Goal: Information Seeking & Learning: Learn about a topic

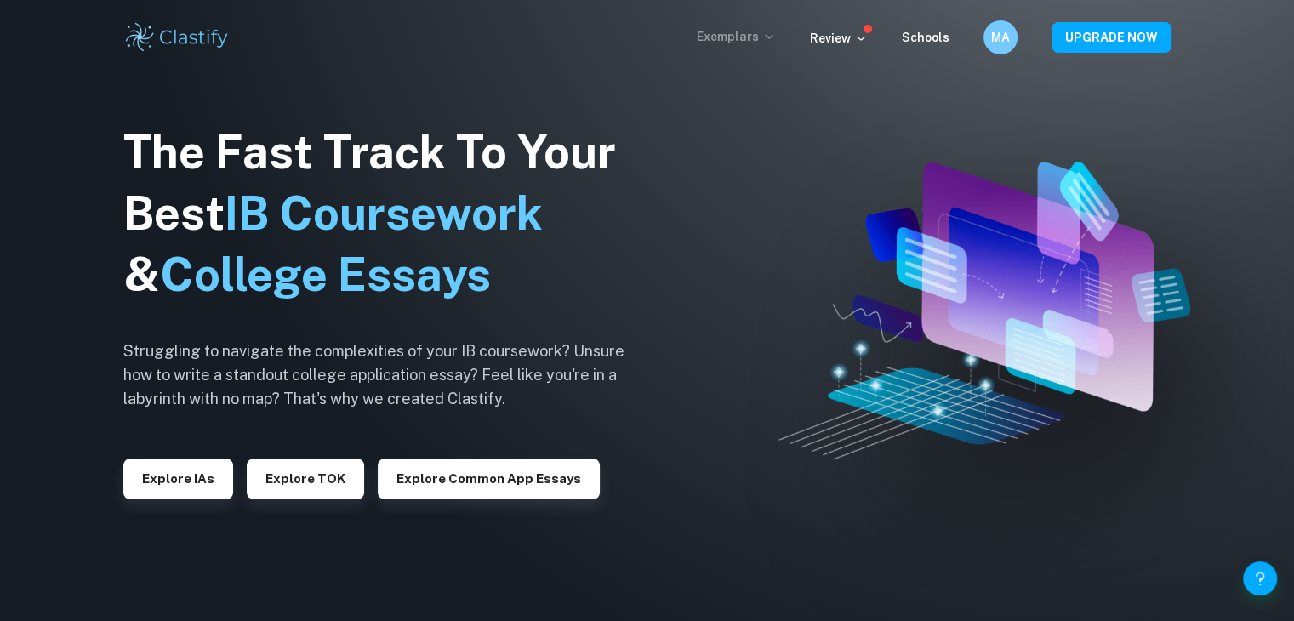
click at [749, 43] on p "Exemplars" at bounding box center [736, 36] width 79 height 19
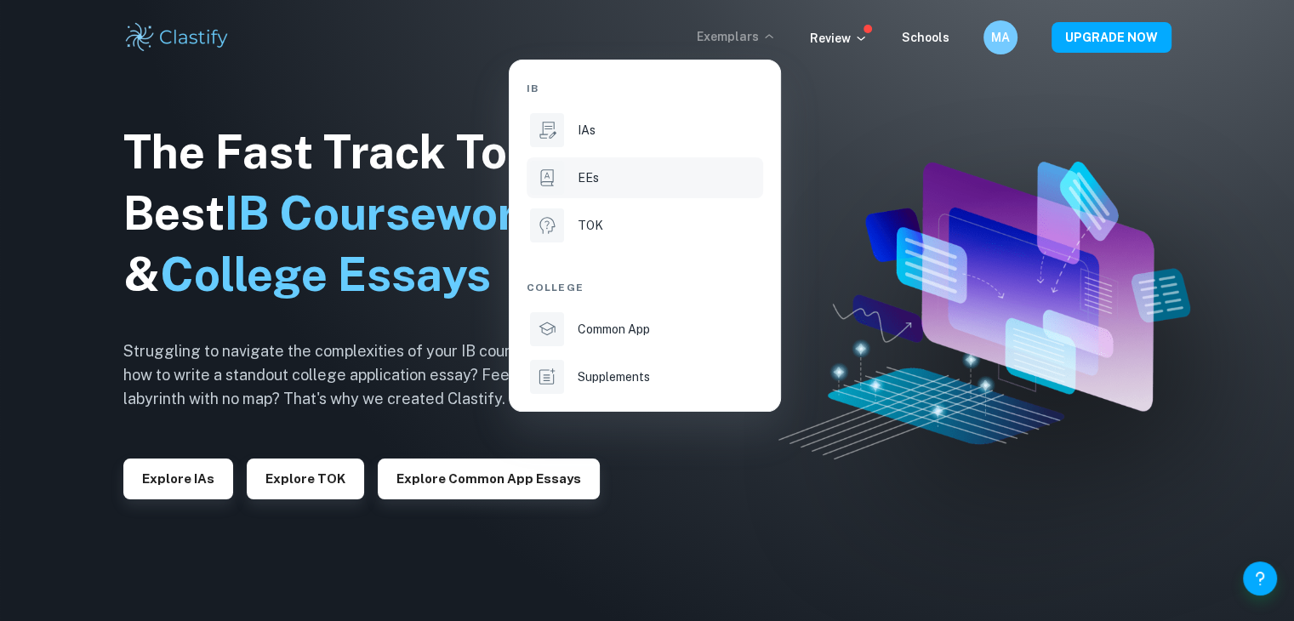
click at [631, 181] on div "EEs" at bounding box center [669, 177] width 182 height 19
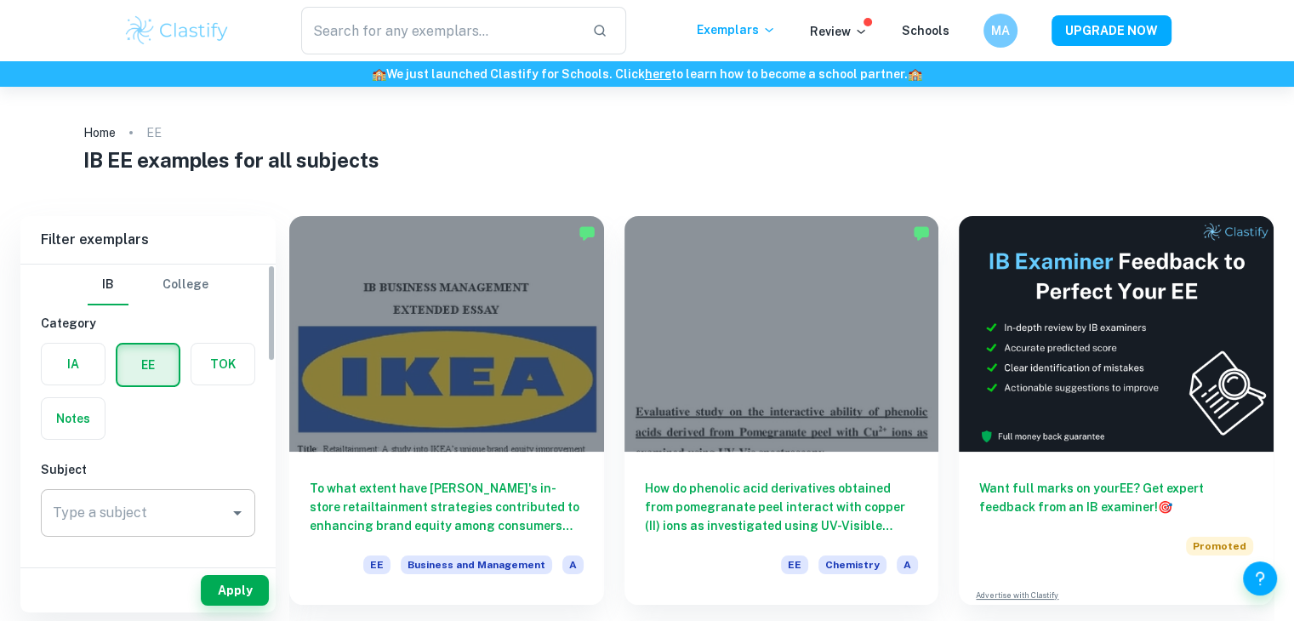
click at [115, 515] on input "Type a subject" at bounding box center [135, 513] width 174 height 32
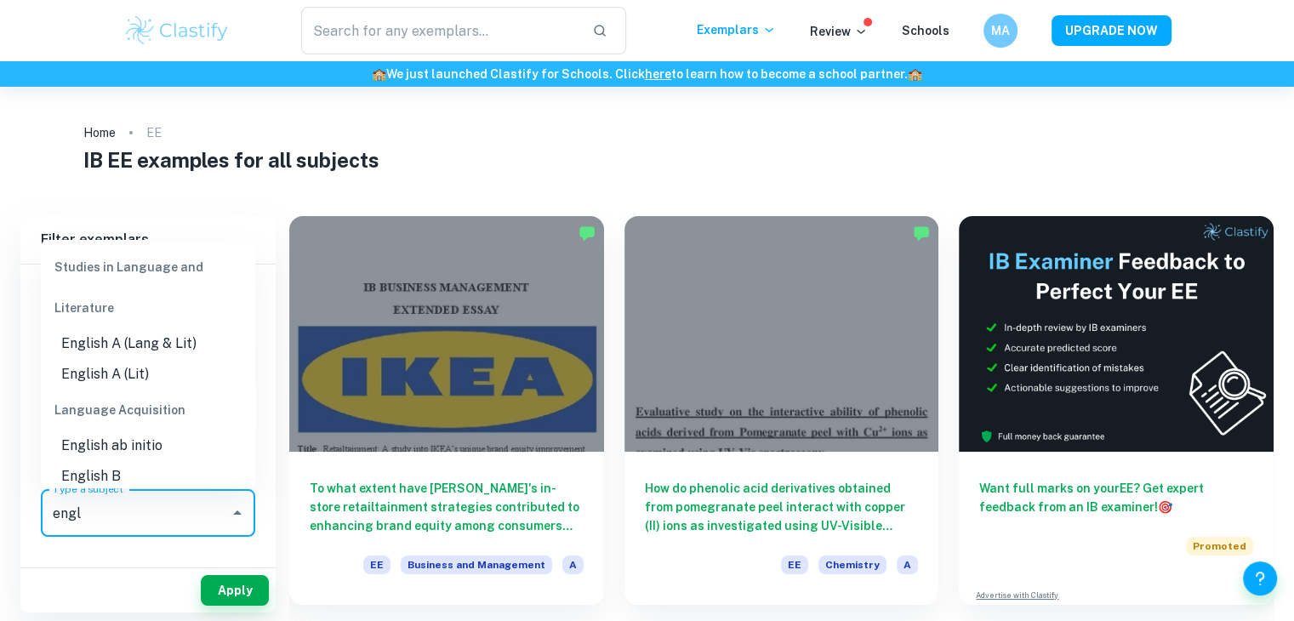
click at [126, 260] on div "Studies in Language and Literature" at bounding box center [148, 288] width 214 height 82
click at [120, 348] on li "English A (Lang & Lit)" at bounding box center [148, 343] width 214 height 31
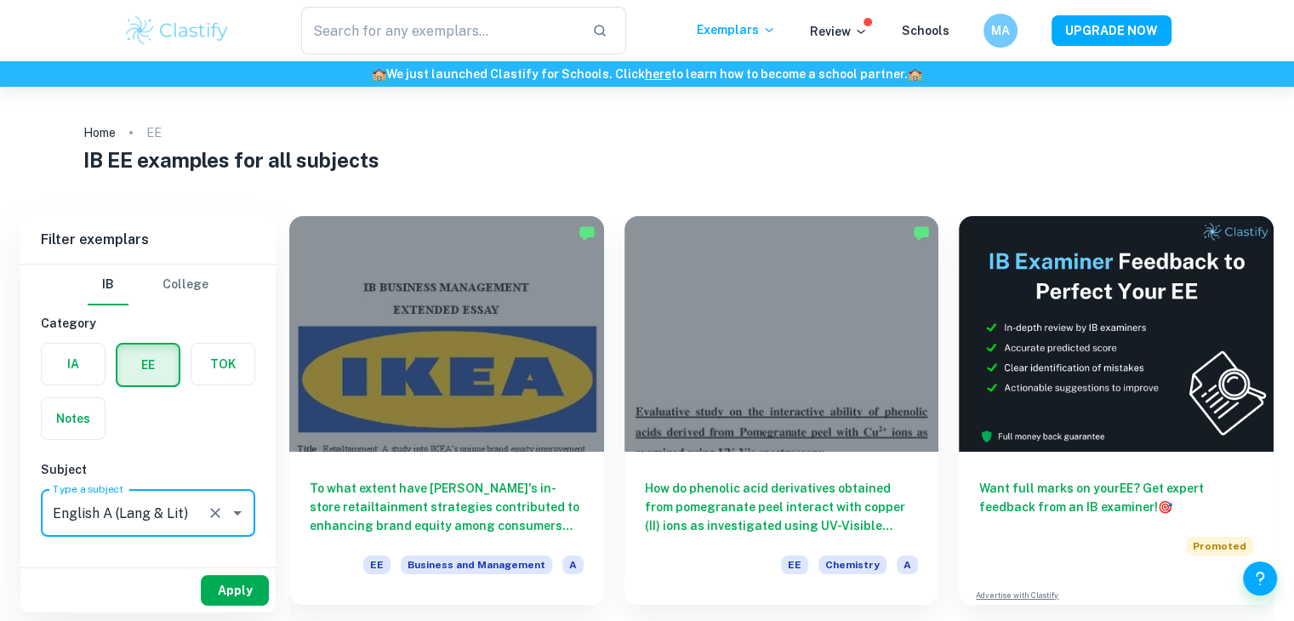
type input "English A (Lang & Lit)"
click at [235, 580] on button "Apply" at bounding box center [235, 590] width 68 height 31
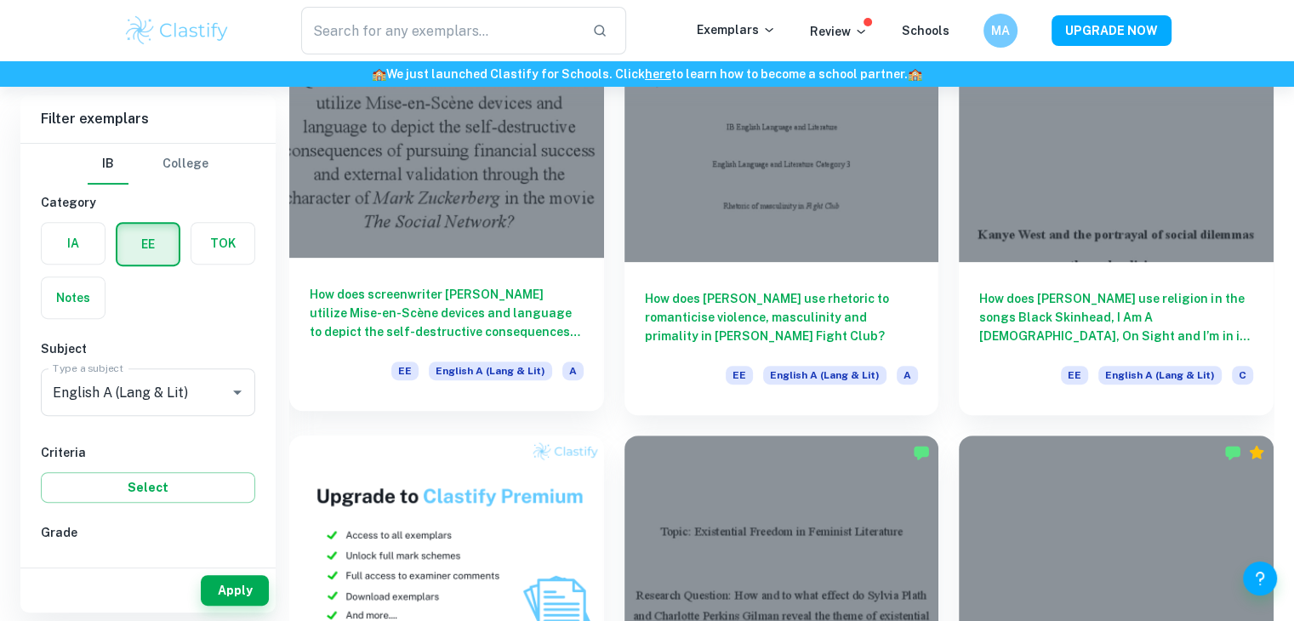
scroll to position [601, 0]
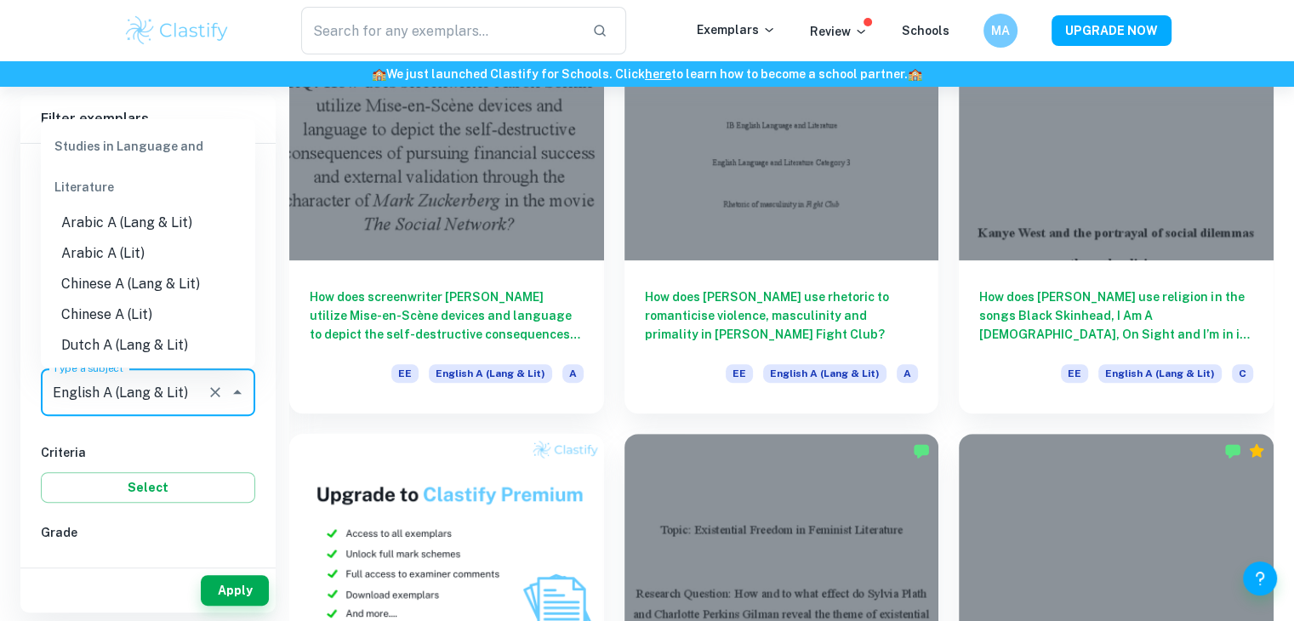
click at [114, 393] on input "English A (Lang & Lit)" at bounding box center [123, 392] width 151 height 32
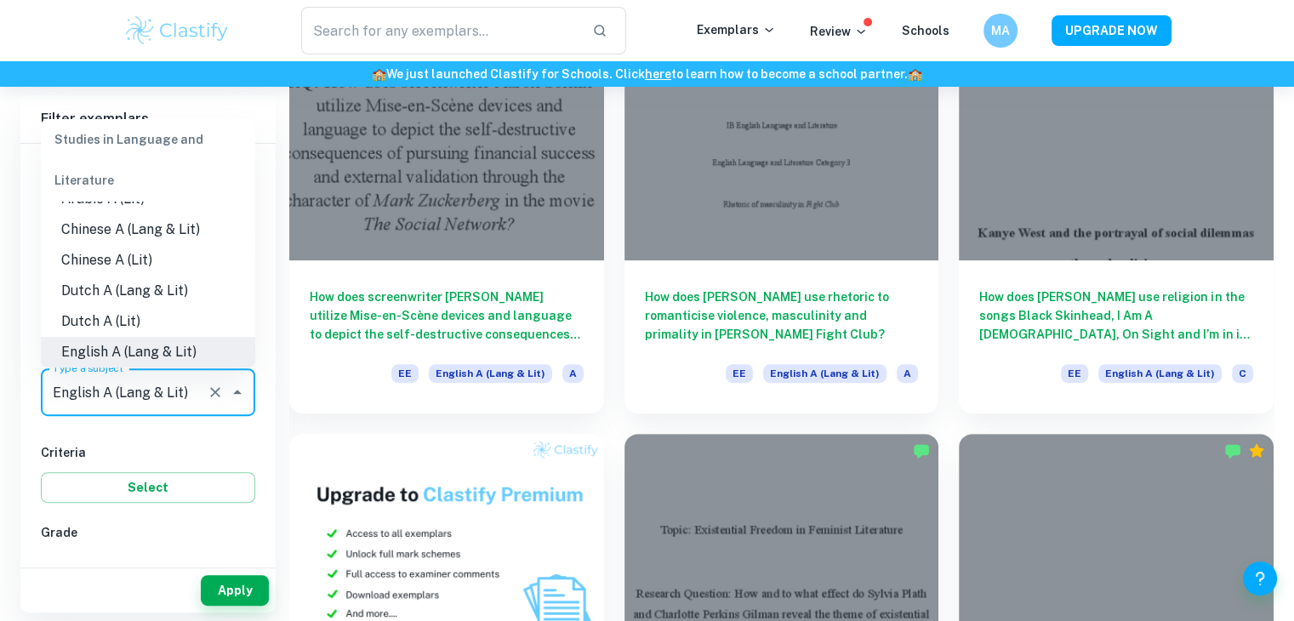
click at [150, 348] on li "English A (Lang & Lit)" at bounding box center [148, 352] width 214 height 31
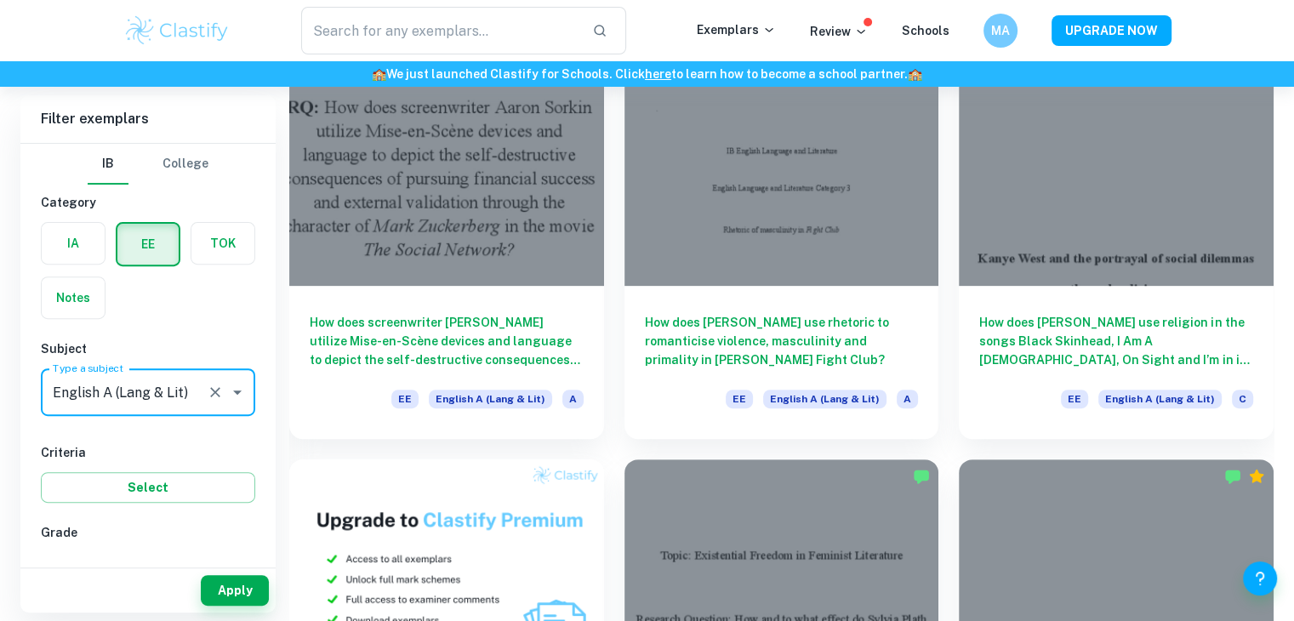
scroll to position [574, 0]
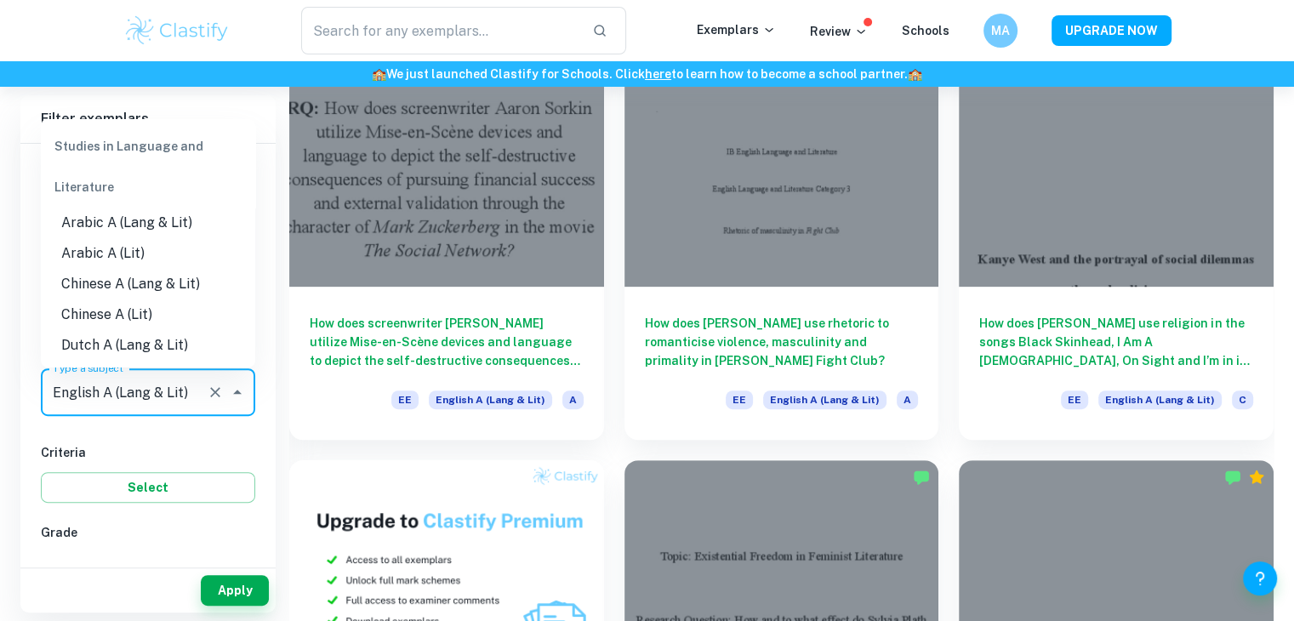
click at [176, 388] on input "English A (Lang & Lit)" at bounding box center [123, 392] width 151 height 32
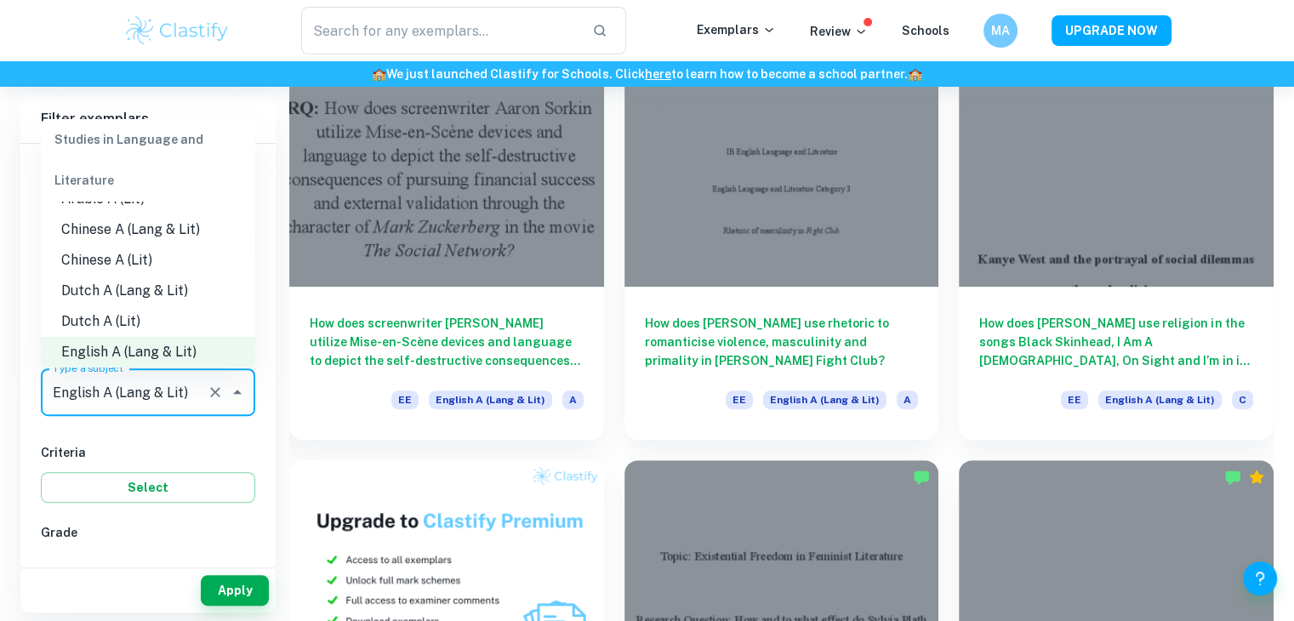
click at [160, 323] on li "Dutch A (Lit)" at bounding box center [148, 321] width 214 height 31
type input "Dutch A (Lit)"
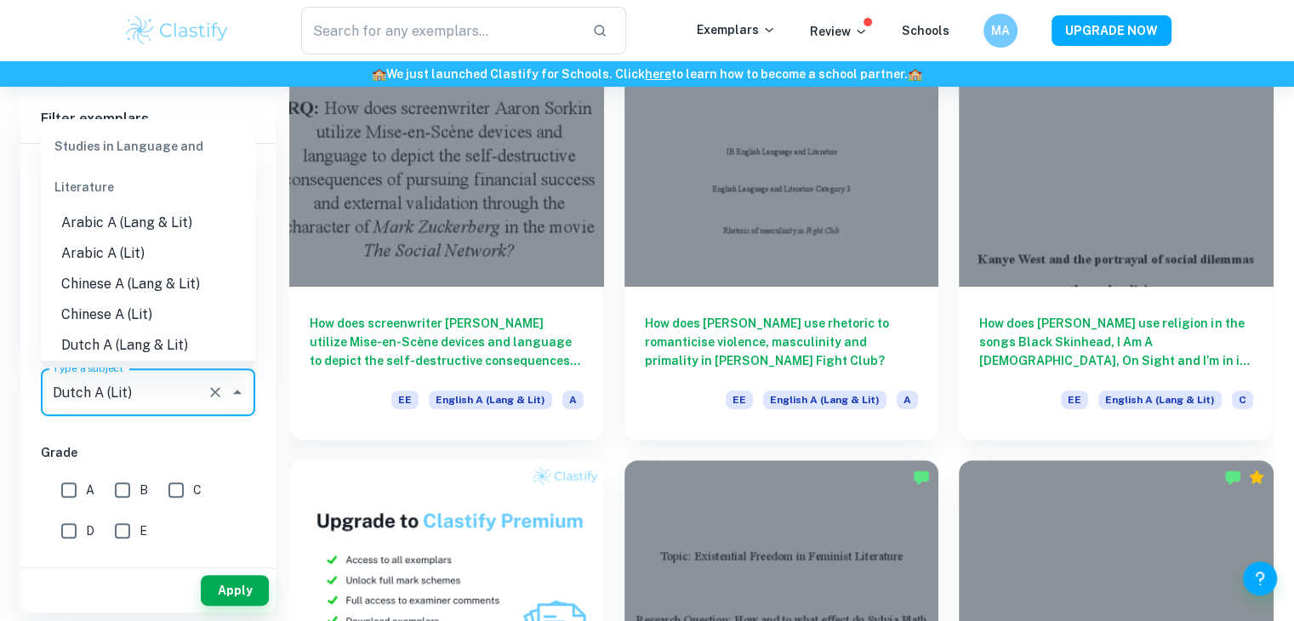
click at [175, 393] on input "Dutch A (Lit)" at bounding box center [123, 392] width 151 height 32
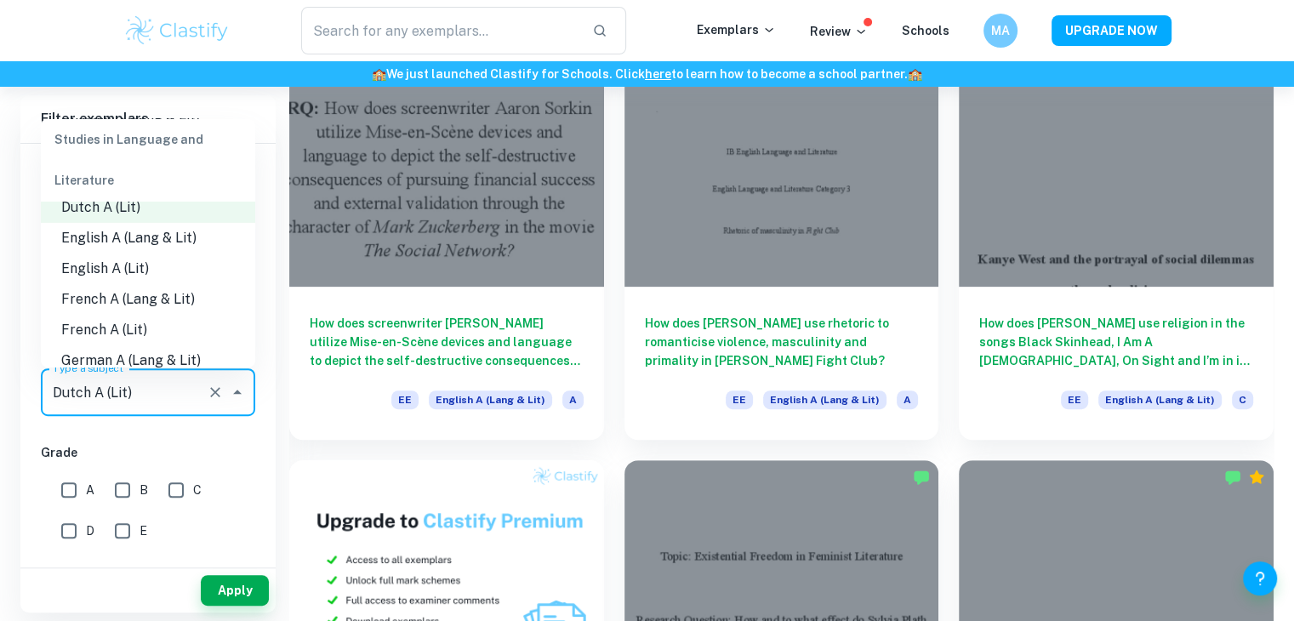
scroll to position [170, 0]
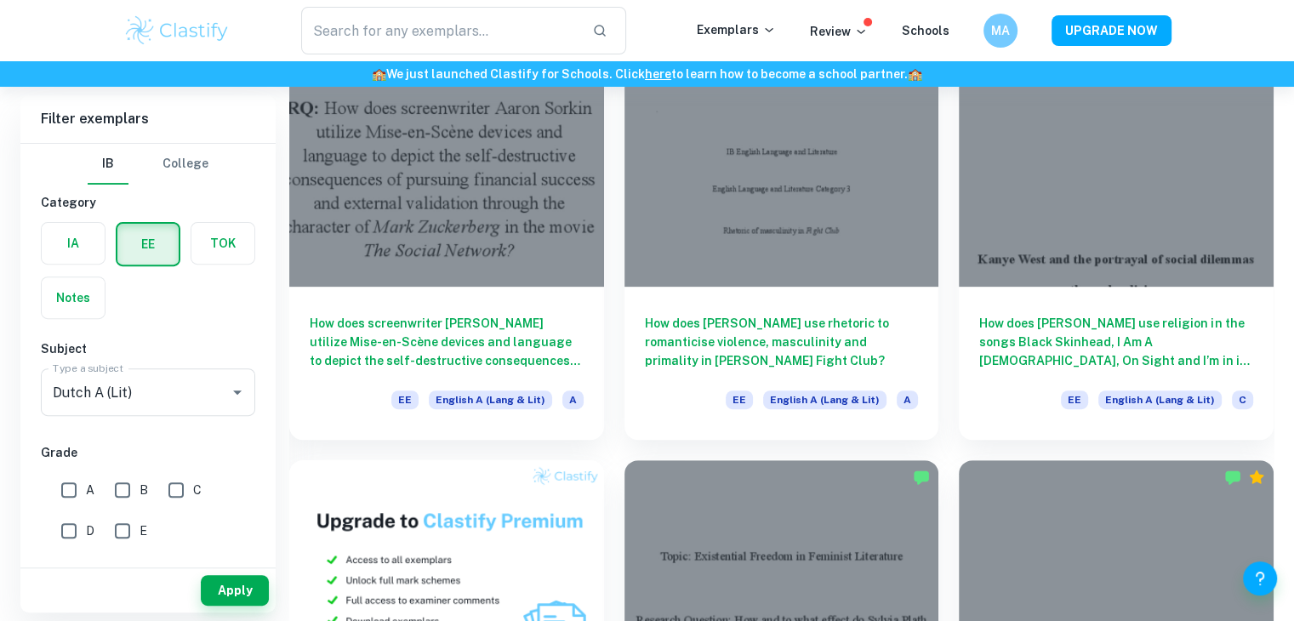
click at [139, 446] on h6 "Grade" at bounding box center [148, 452] width 214 height 19
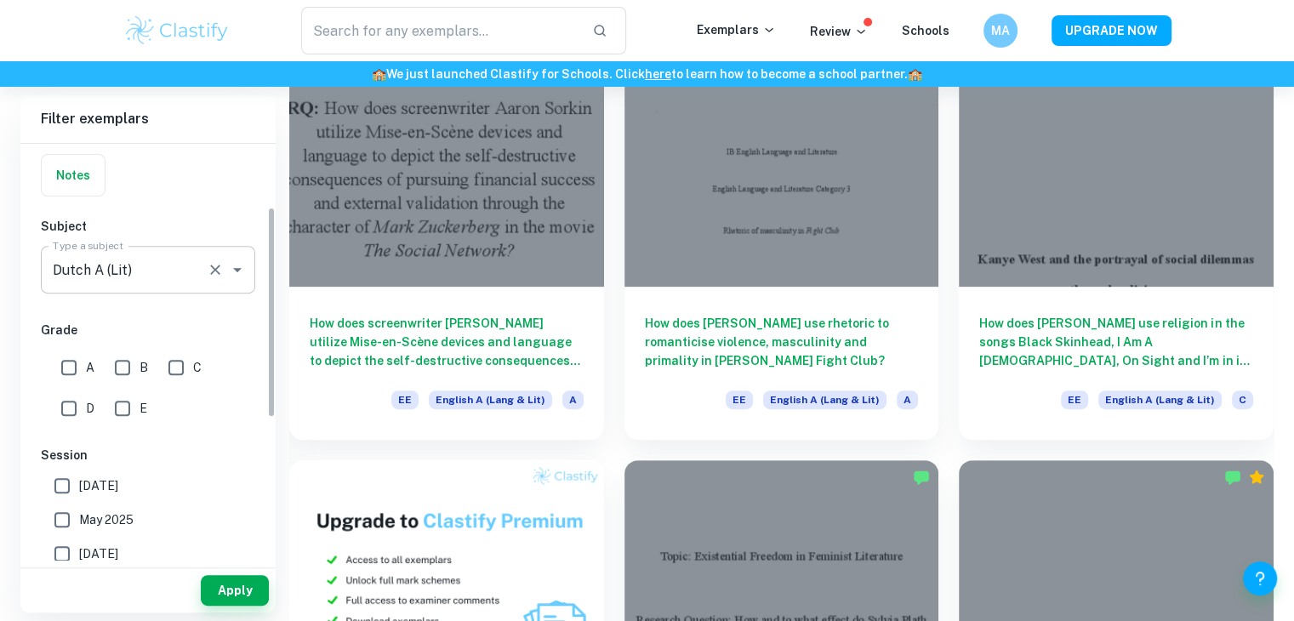
scroll to position [124, 0]
click at [76, 360] on input "A" at bounding box center [69, 366] width 34 height 34
checkbox input "true"
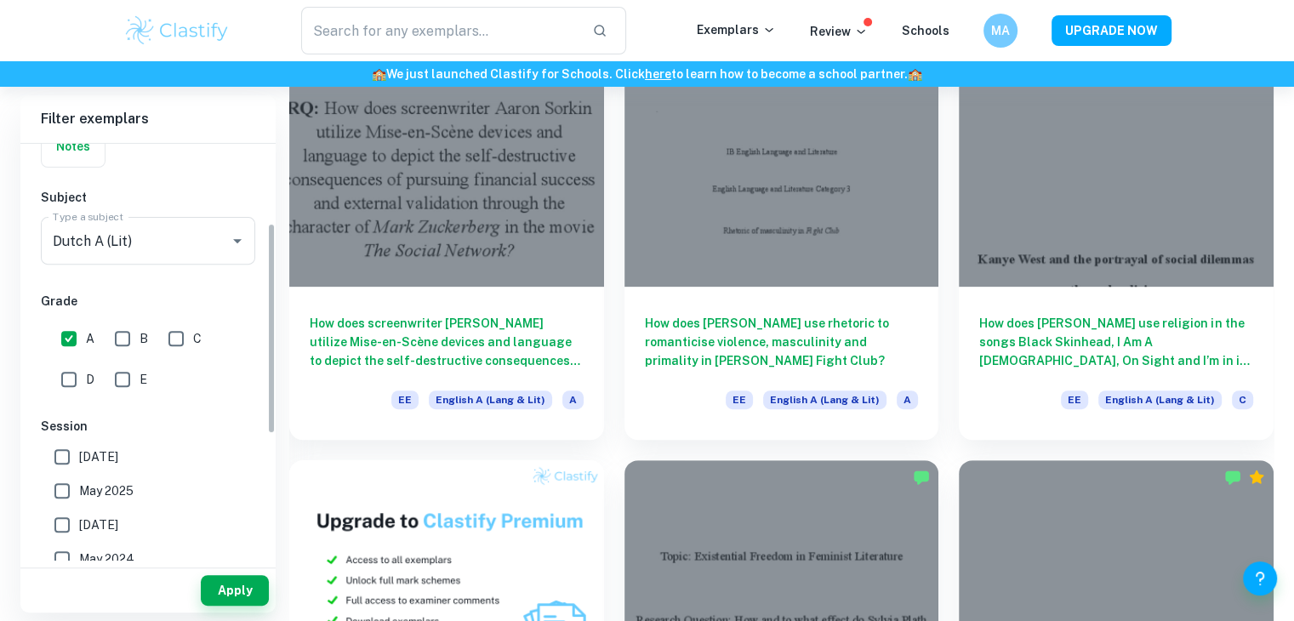
scroll to position [156, 0]
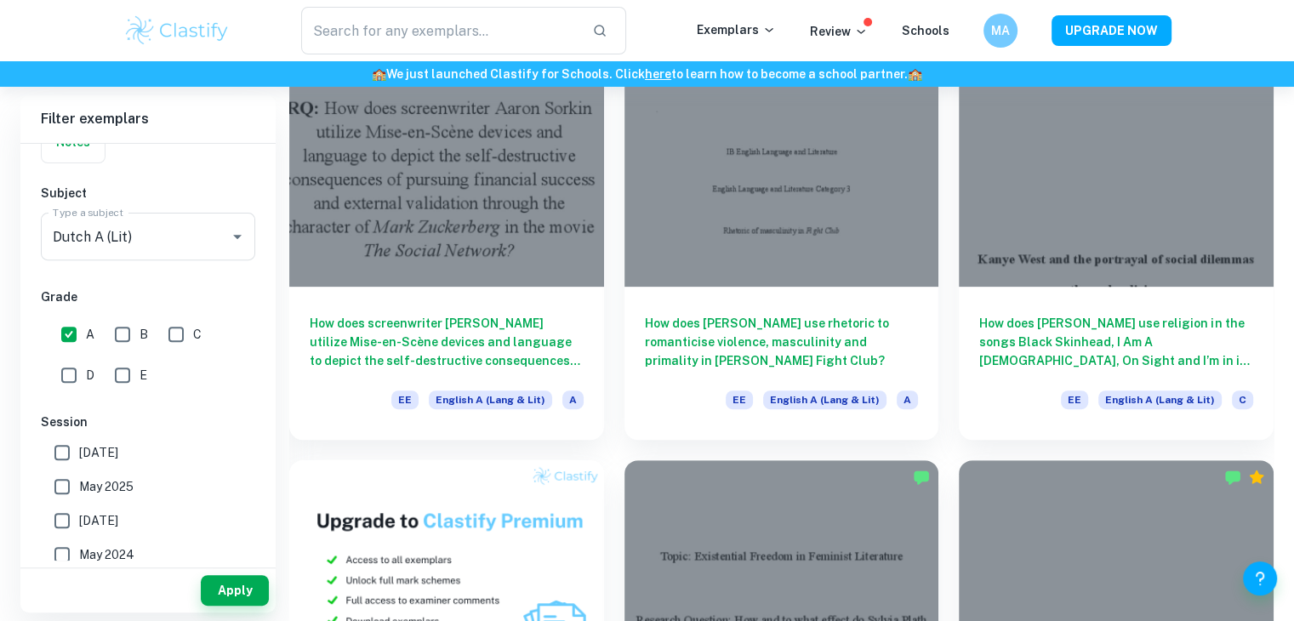
click at [117, 339] on input "B" at bounding box center [122, 334] width 34 height 34
checkbox input "true"
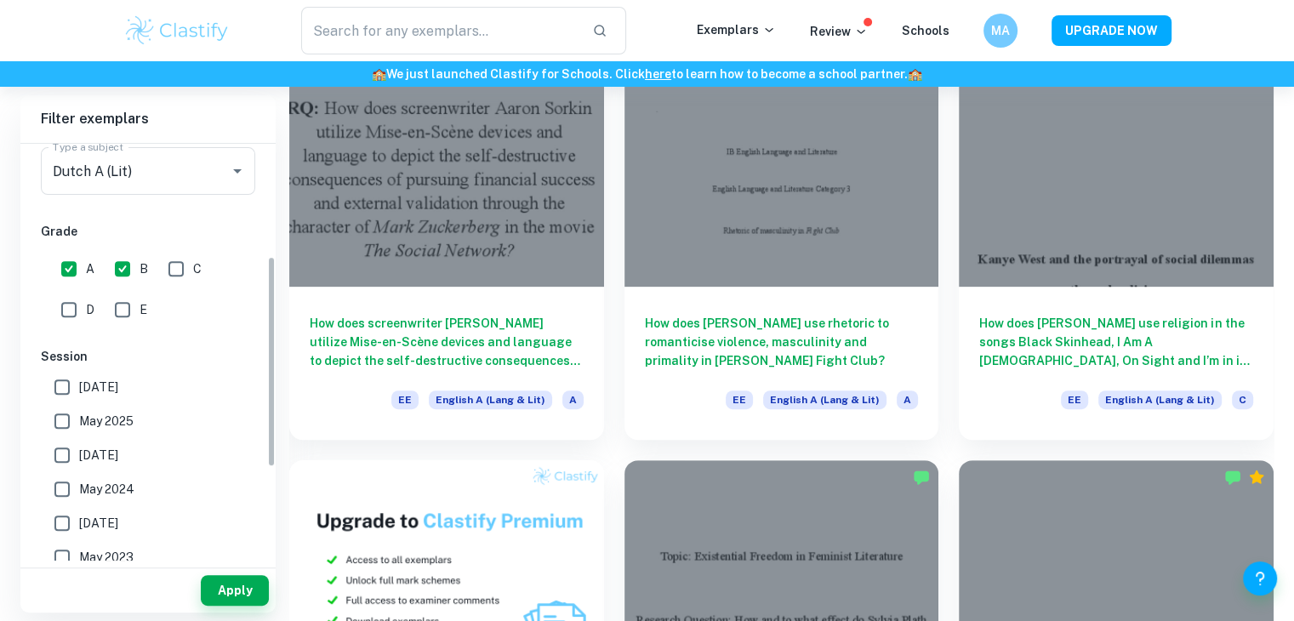
scroll to position [225, 0]
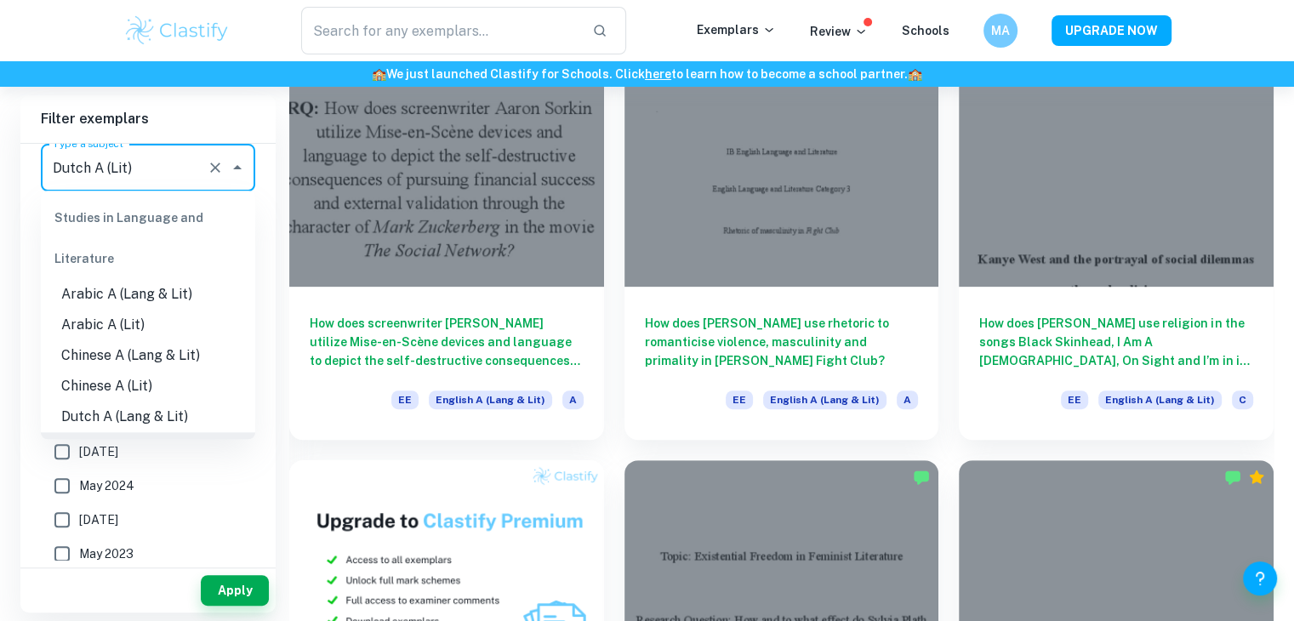
click at [92, 168] on input "Dutch A (Lit)" at bounding box center [123, 167] width 151 height 32
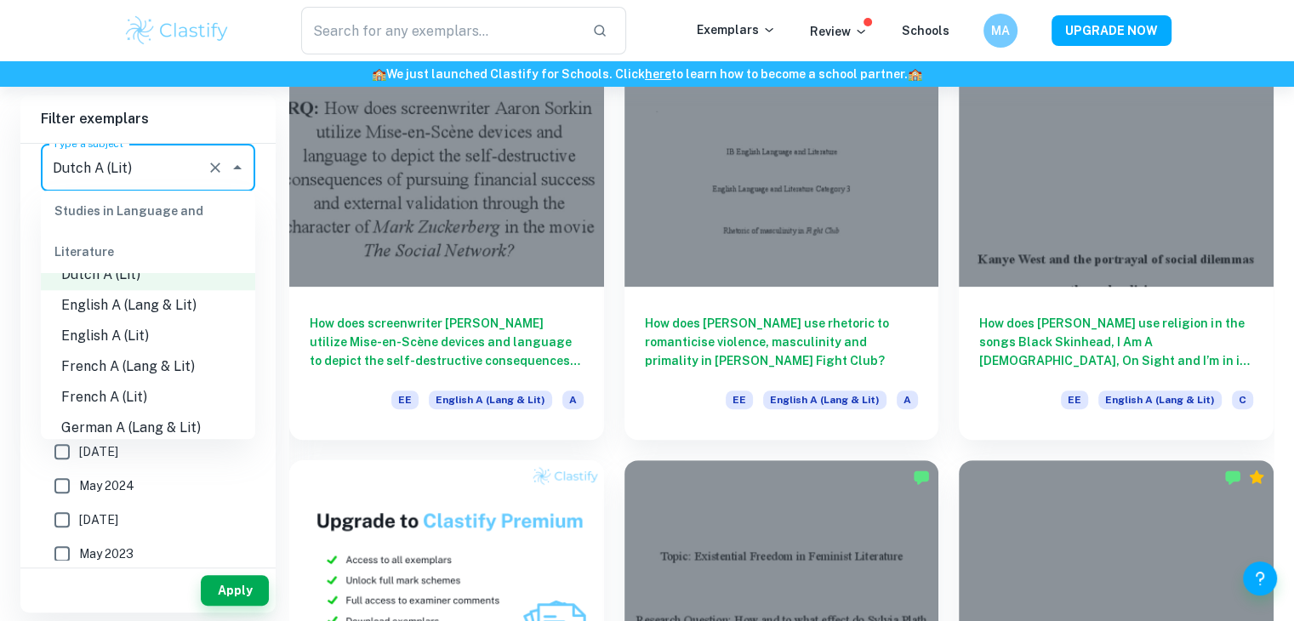
scroll to position [194, 0]
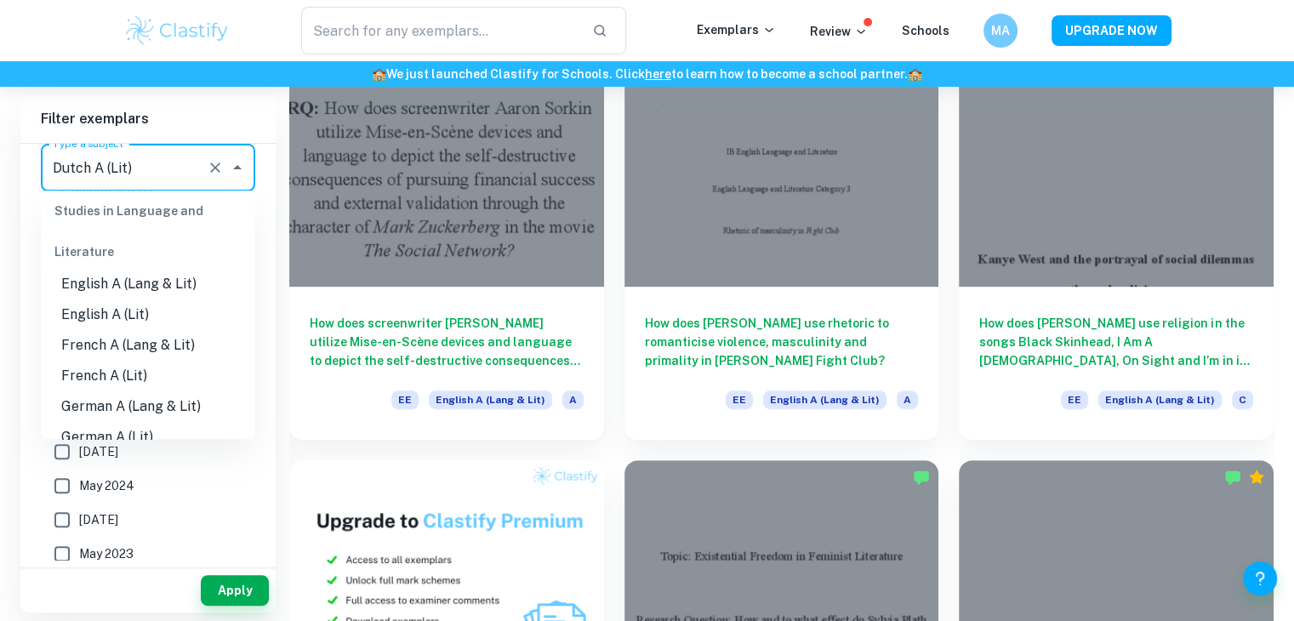
click at [128, 306] on li "English A (Lit)" at bounding box center [148, 314] width 214 height 31
type input "English A (Lit)"
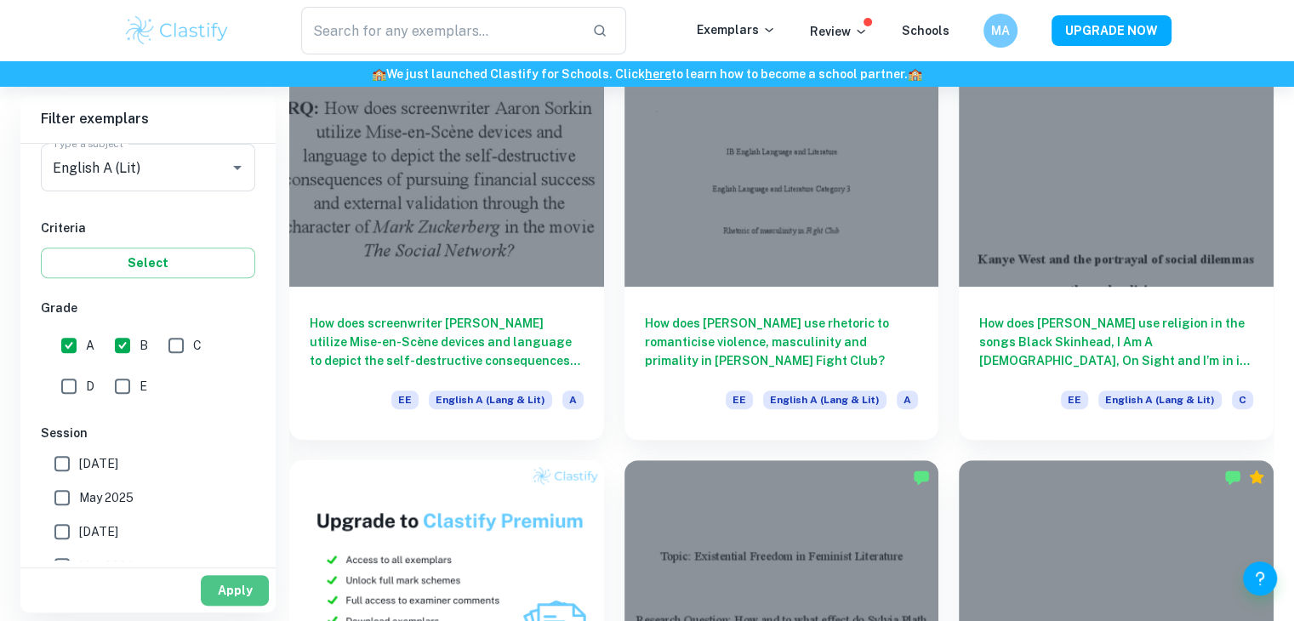
click at [222, 602] on button "Apply" at bounding box center [235, 590] width 68 height 31
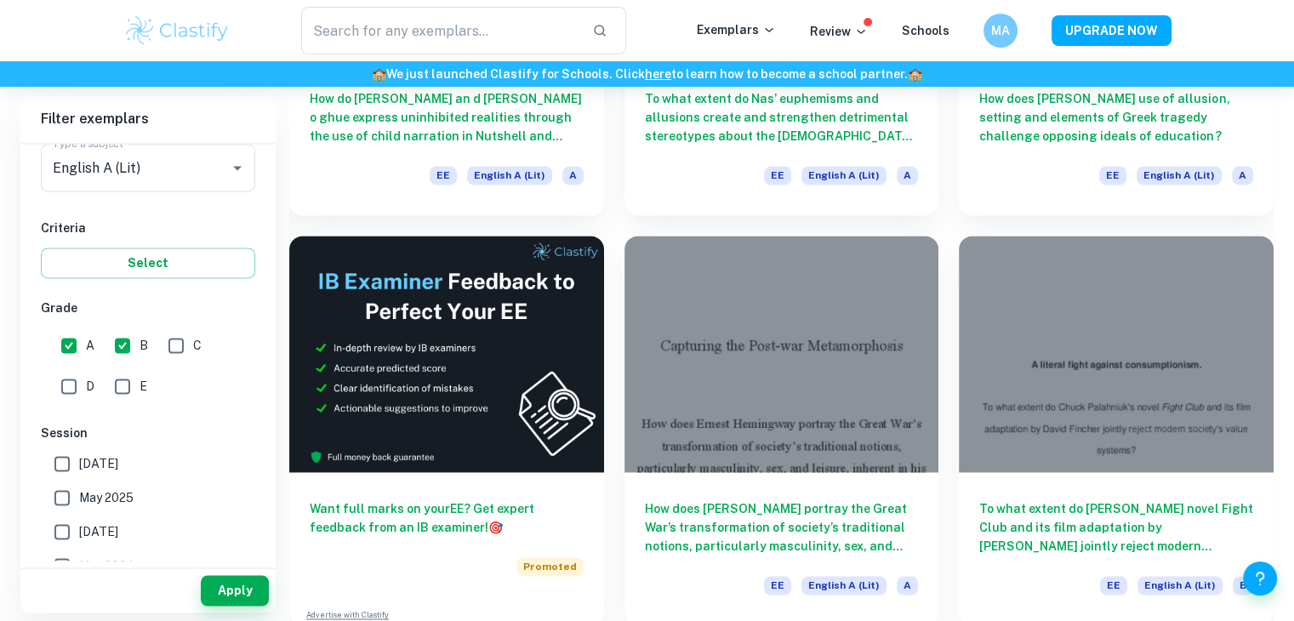
scroll to position [2434, 0]
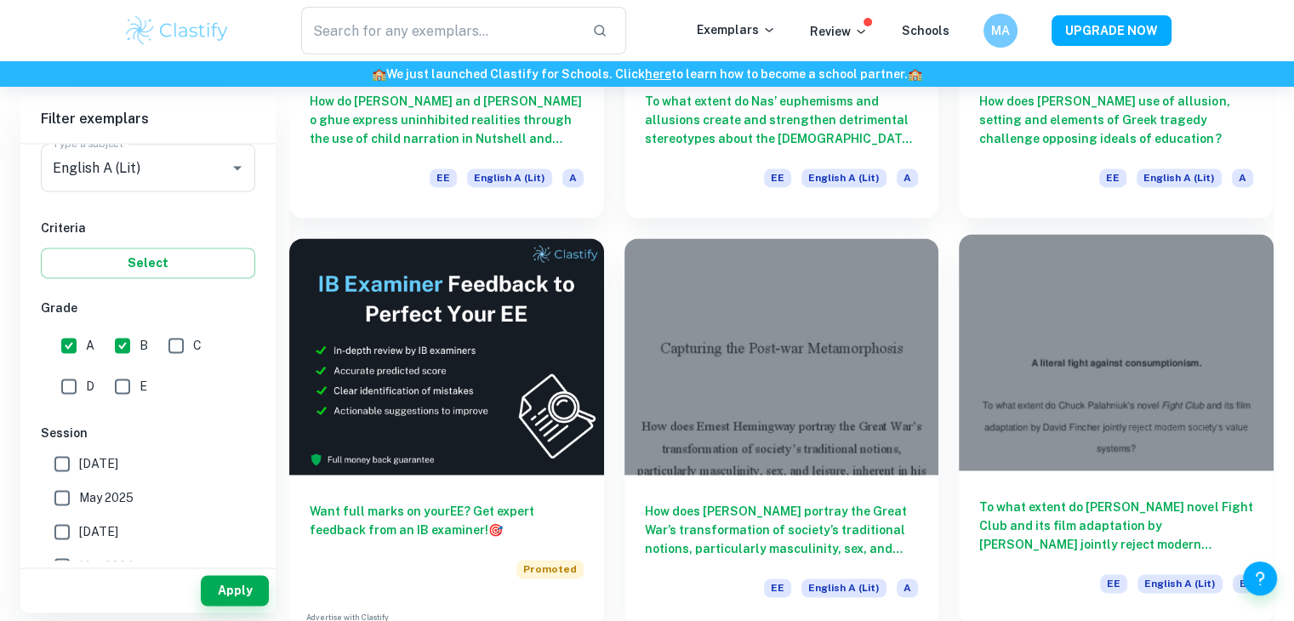
click at [1036, 470] on div "To what extent do [PERSON_NAME] novel Fight Club and its film adaptation by [PE…" at bounding box center [1116, 546] width 315 height 153
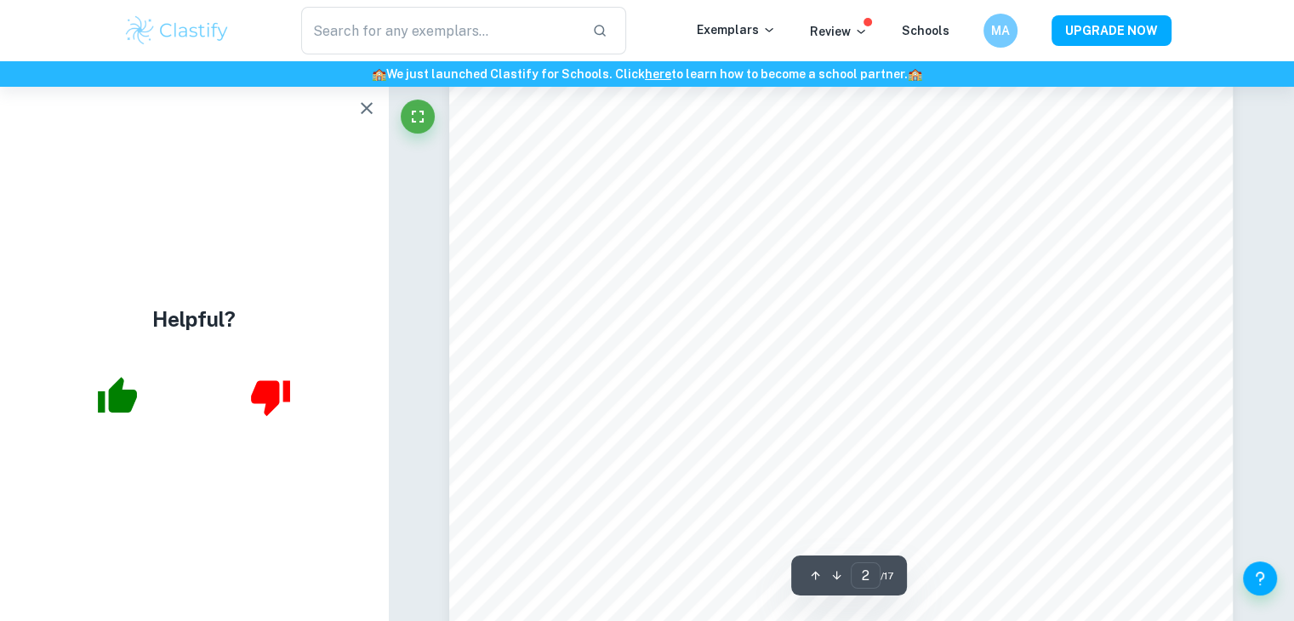
scroll to position [1215, 0]
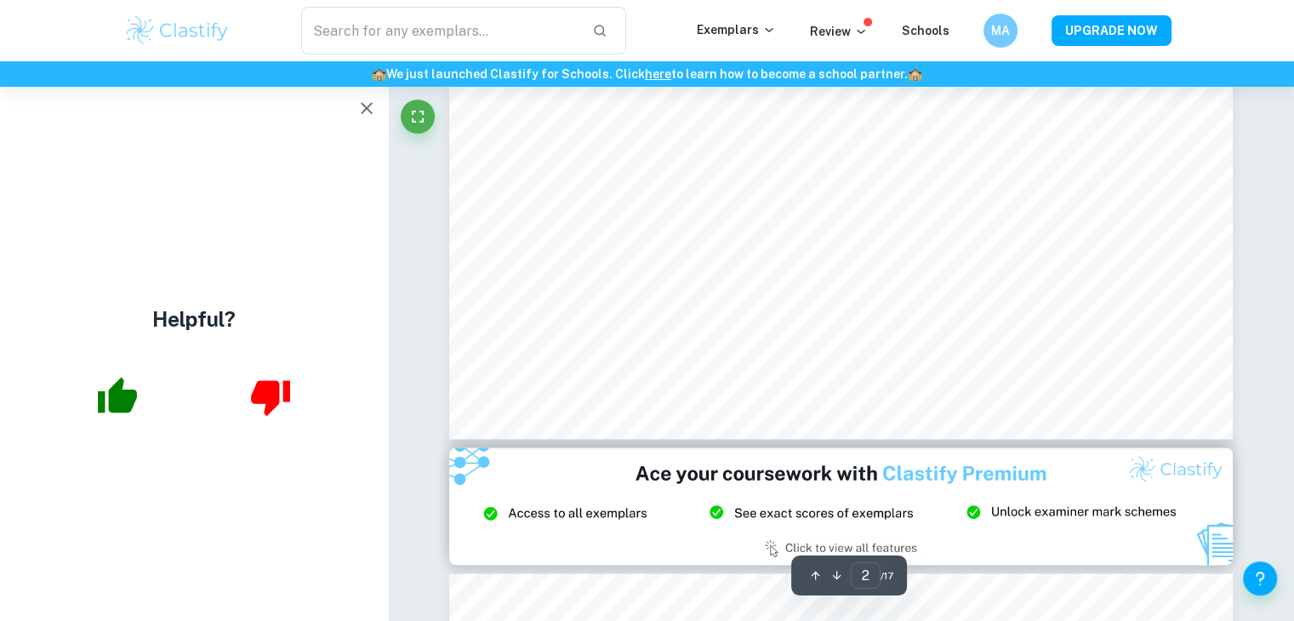
type input "3"
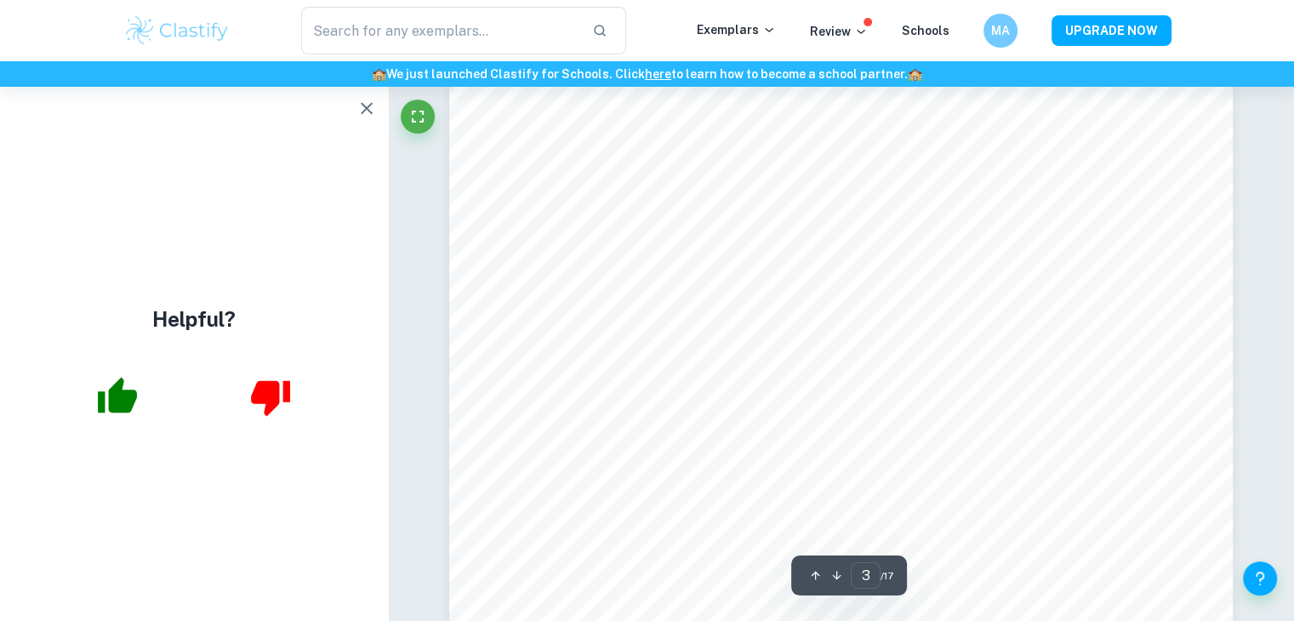
scroll to position [2586, 0]
click at [367, 105] on icon "button" at bounding box center [366, 108] width 20 height 20
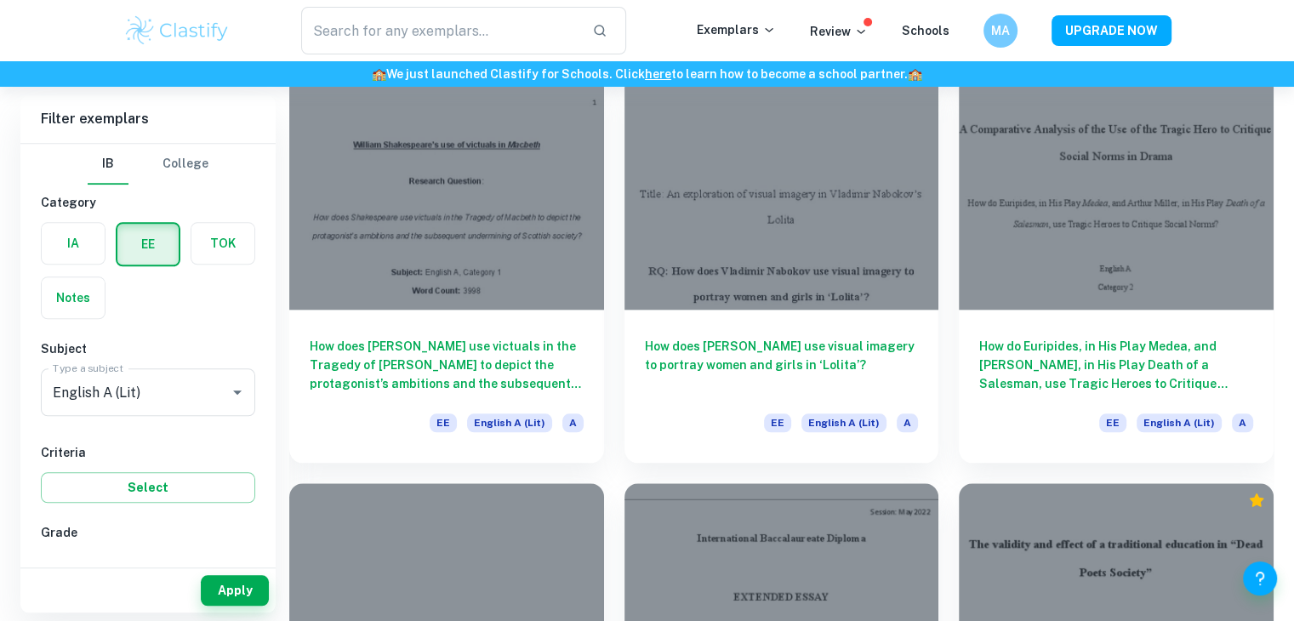
scroll to position [1777, 0]
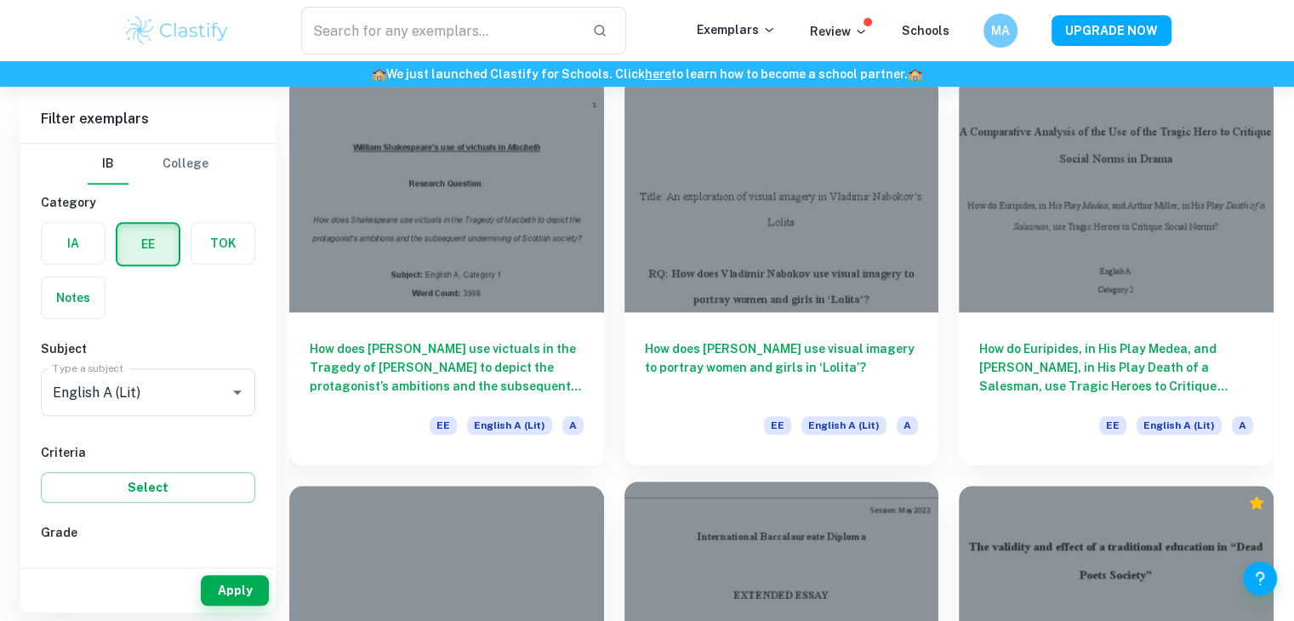
click at [736, 567] on div at bounding box center [781, 599] width 315 height 236
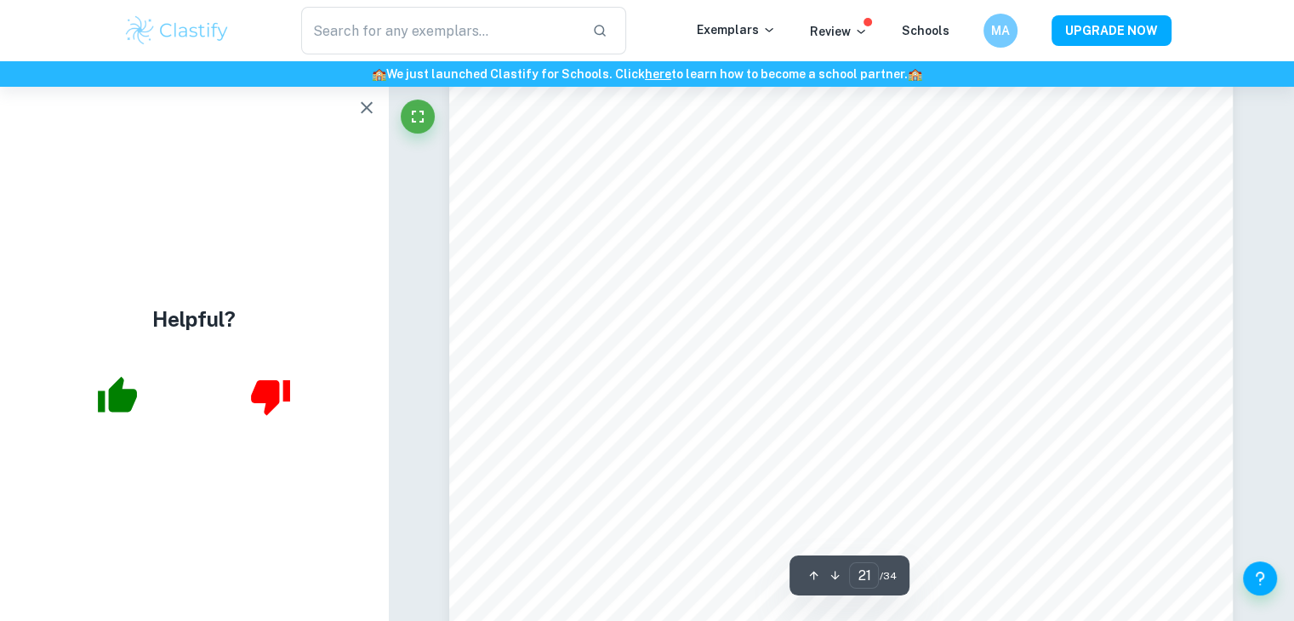
scroll to position [23264, 0]
type input "22"
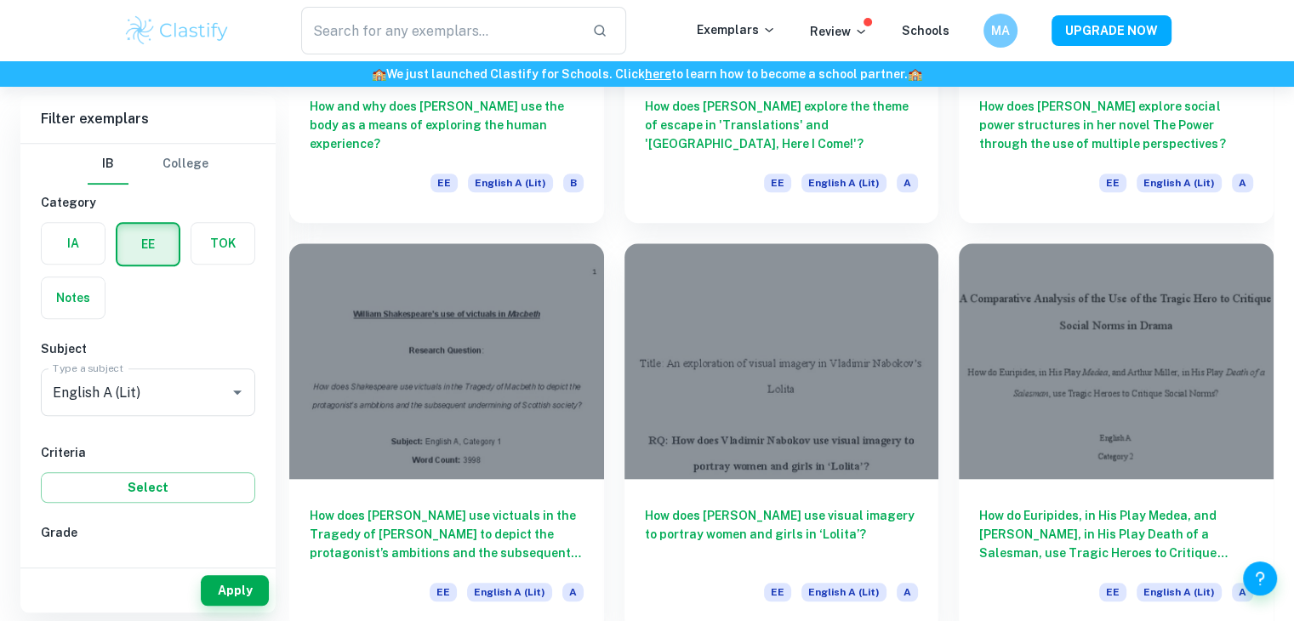
scroll to position [1589, 0]
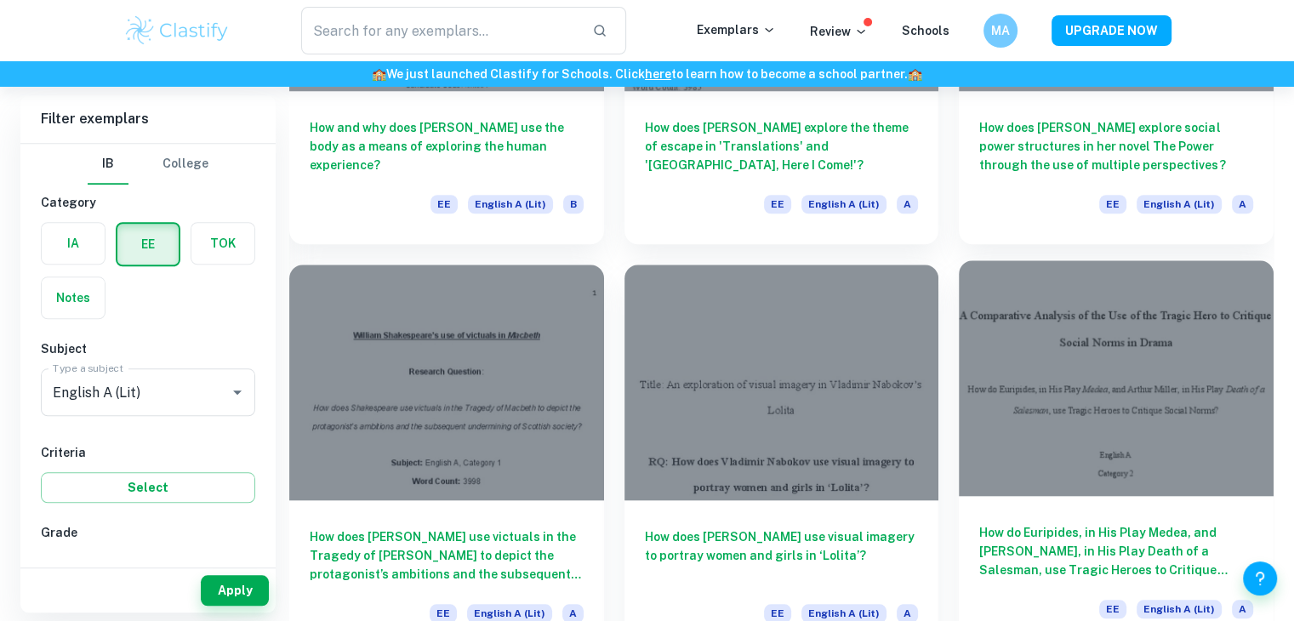
click at [1184, 358] on div at bounding box center [1116, 378] width 315 height 236
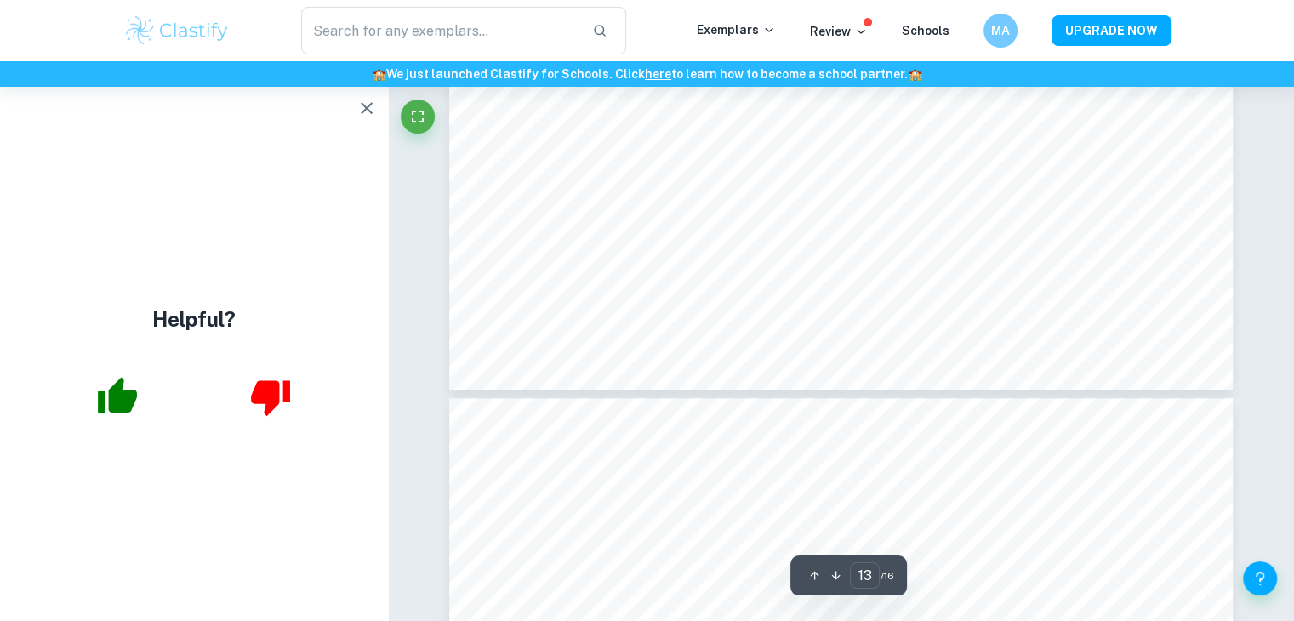
scroll to position [14608, 0]
type input "7"
